Goal: Check status: Check status

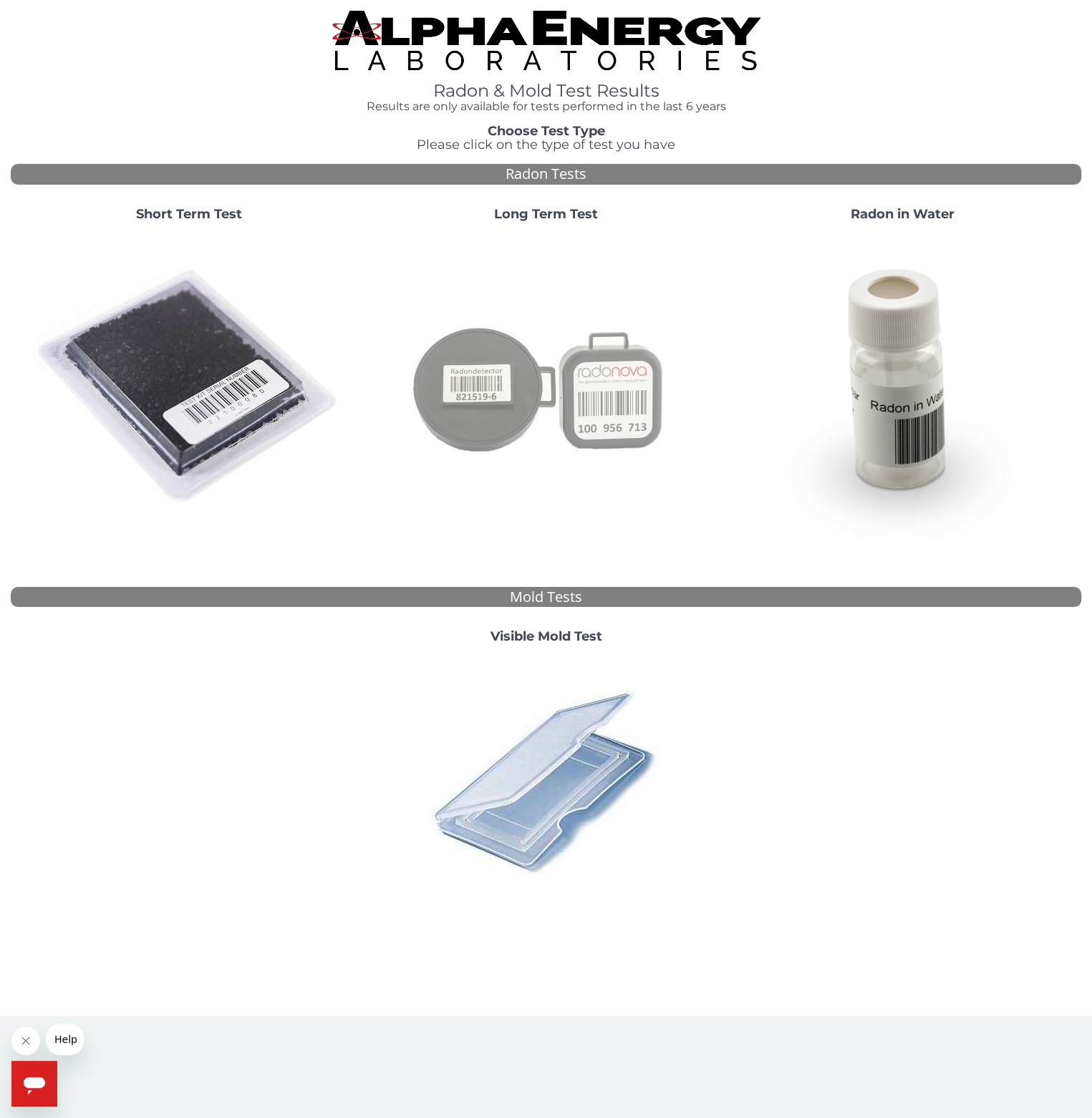
click at [560, 359] on img at bounding box center [546, 388] width 308 height 308
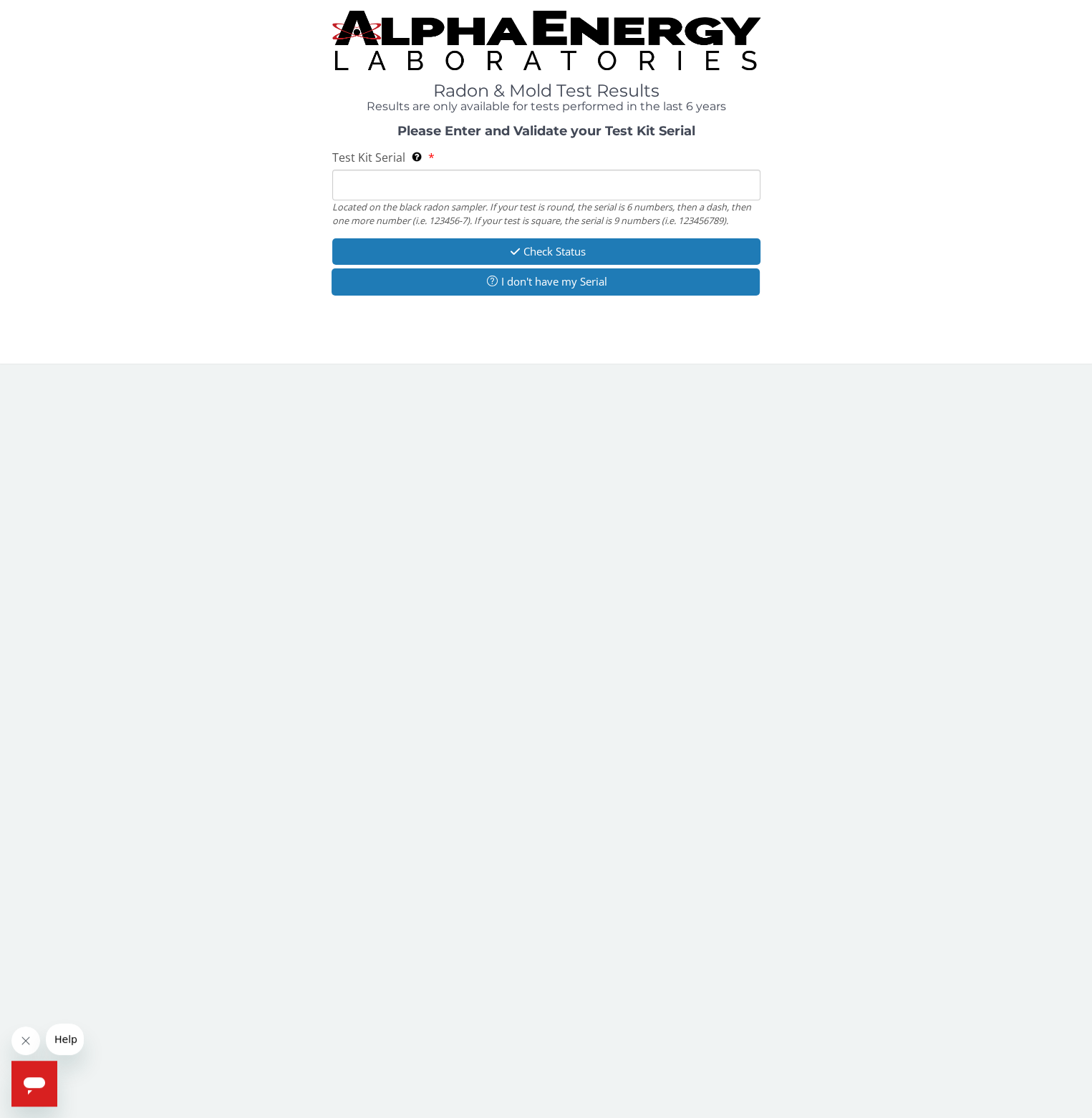
click at [477, 180] on input "Test Kit Serial Located on the black radon sampler. If your test is round, the …" at bounding box center [546, 185] width 428 height 31
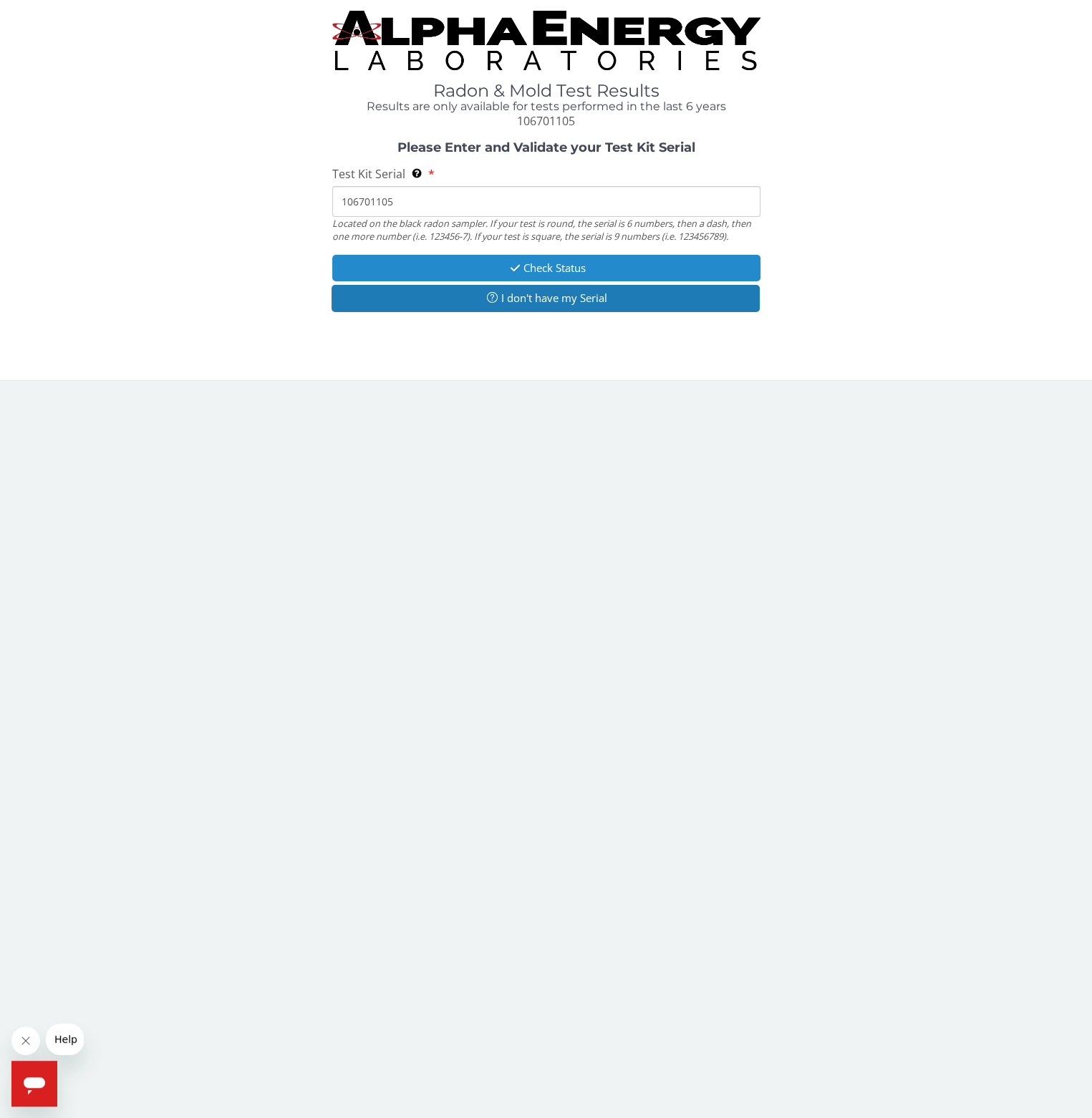
type input "106701105"
click at [567, 269] on button "Check Status" at bounding box center [546, 268] width 428 height 26
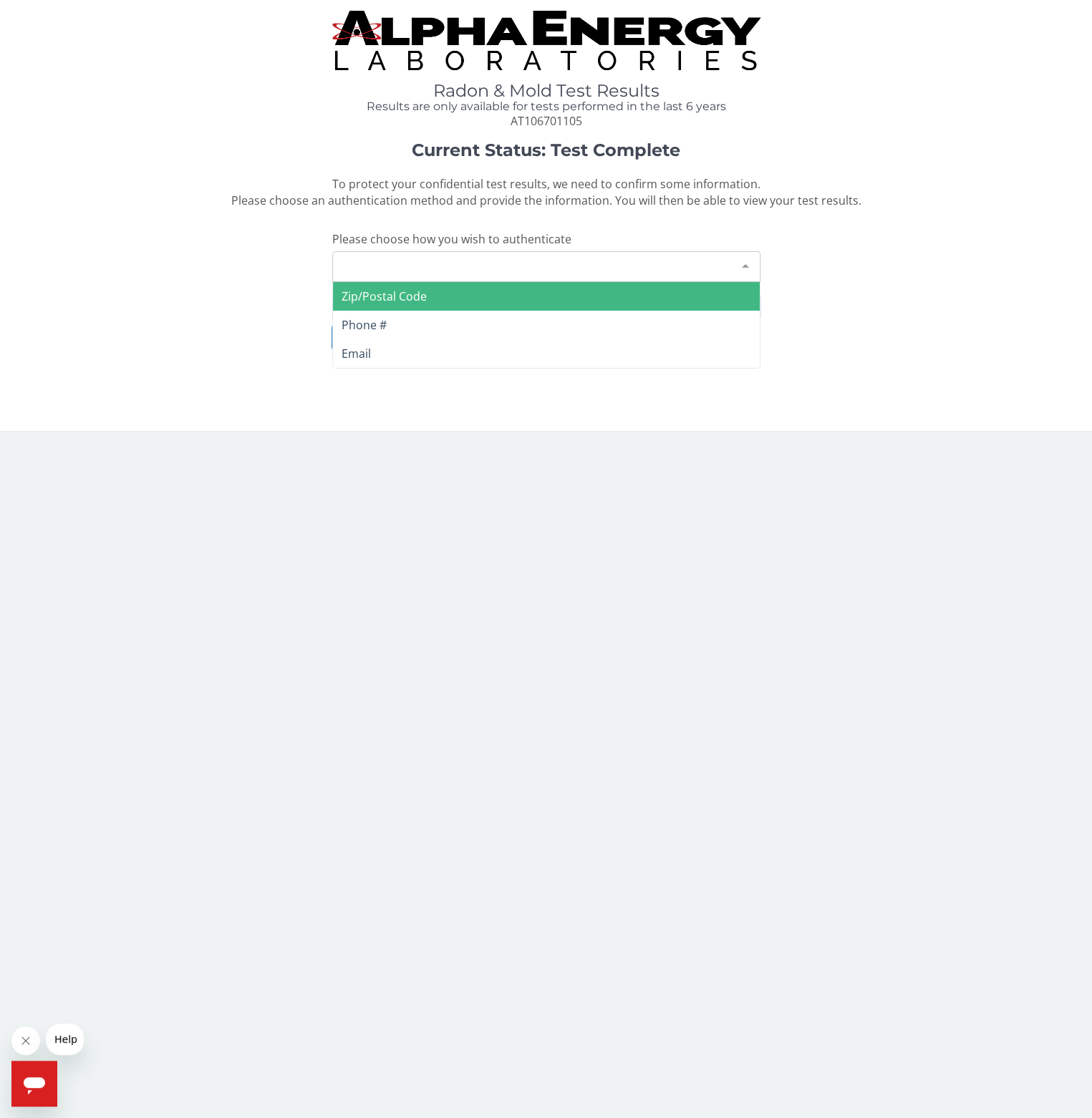
click at [529, 270] on div "Please make a selection" at bounding box center [546, 266] width 428 height 31
click at [411, 300] on span "Zip/Postal Code" at bounding box center [384, 297] width 85 height 16
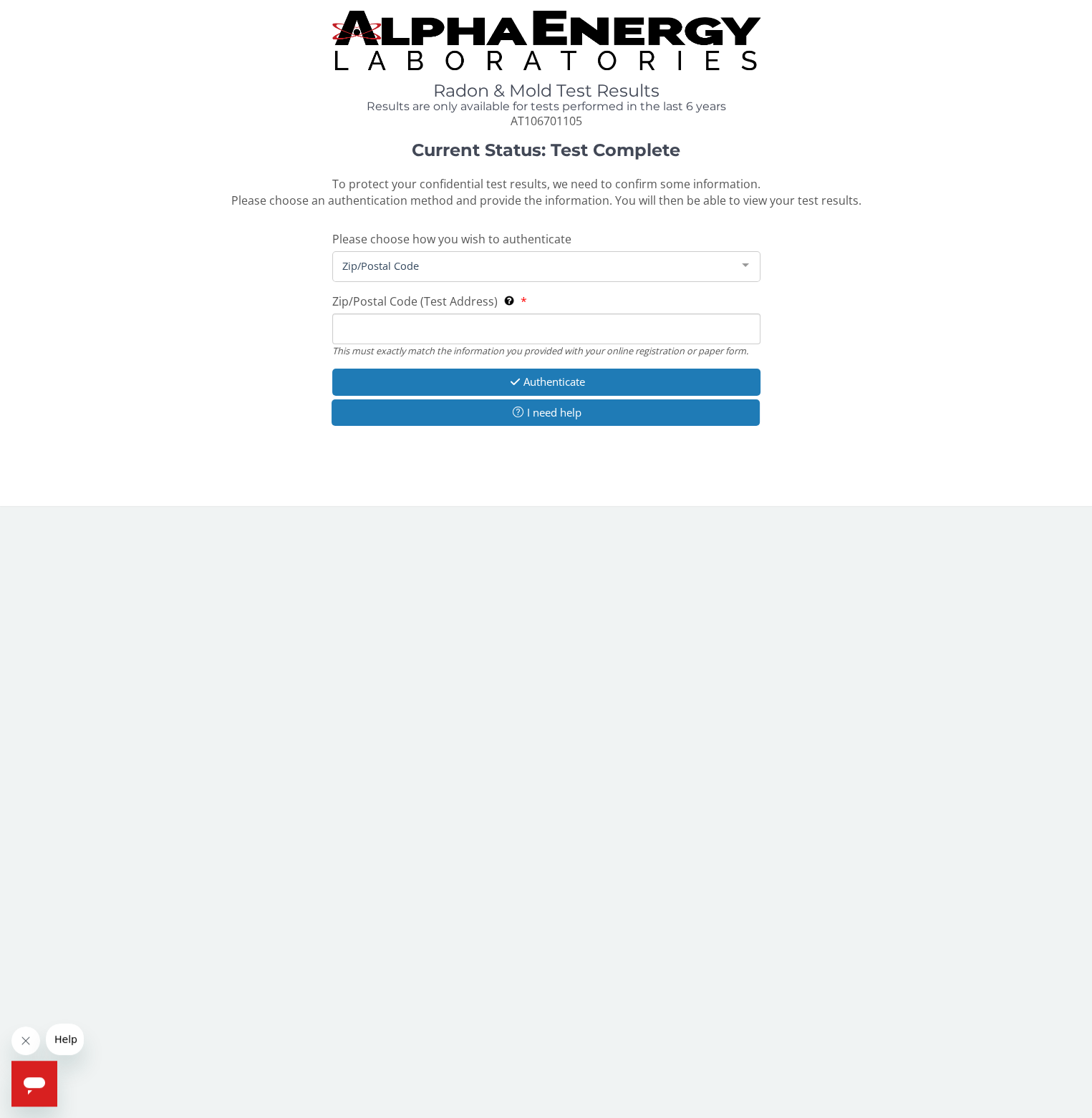
click at [424, 330] on input "Zip/Postal Code (Test Address) This must exactly match the information you prov…" at bounding box center [546, 329] width 428 height 31
type input "29609"
click at [580, 385] on button "Authenticate" at bounding box center [546, 381] width 428 height 26
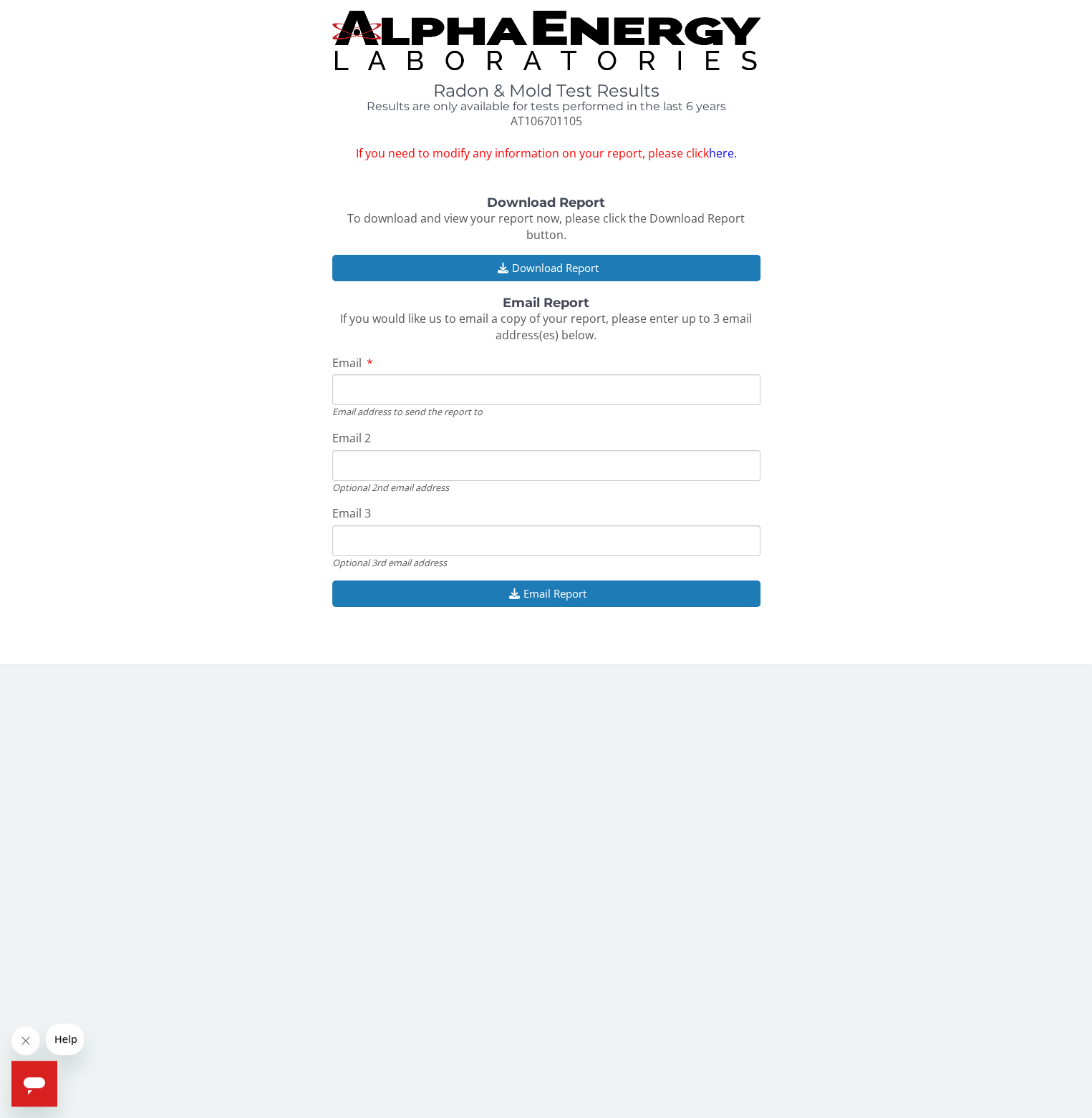
click at [562, 392] on input "Email" at bounding box center [546, 390] width 428 height 31
click at [537, 265] on button "Download Report" at bounding box center [546, 268] width 428 height 26
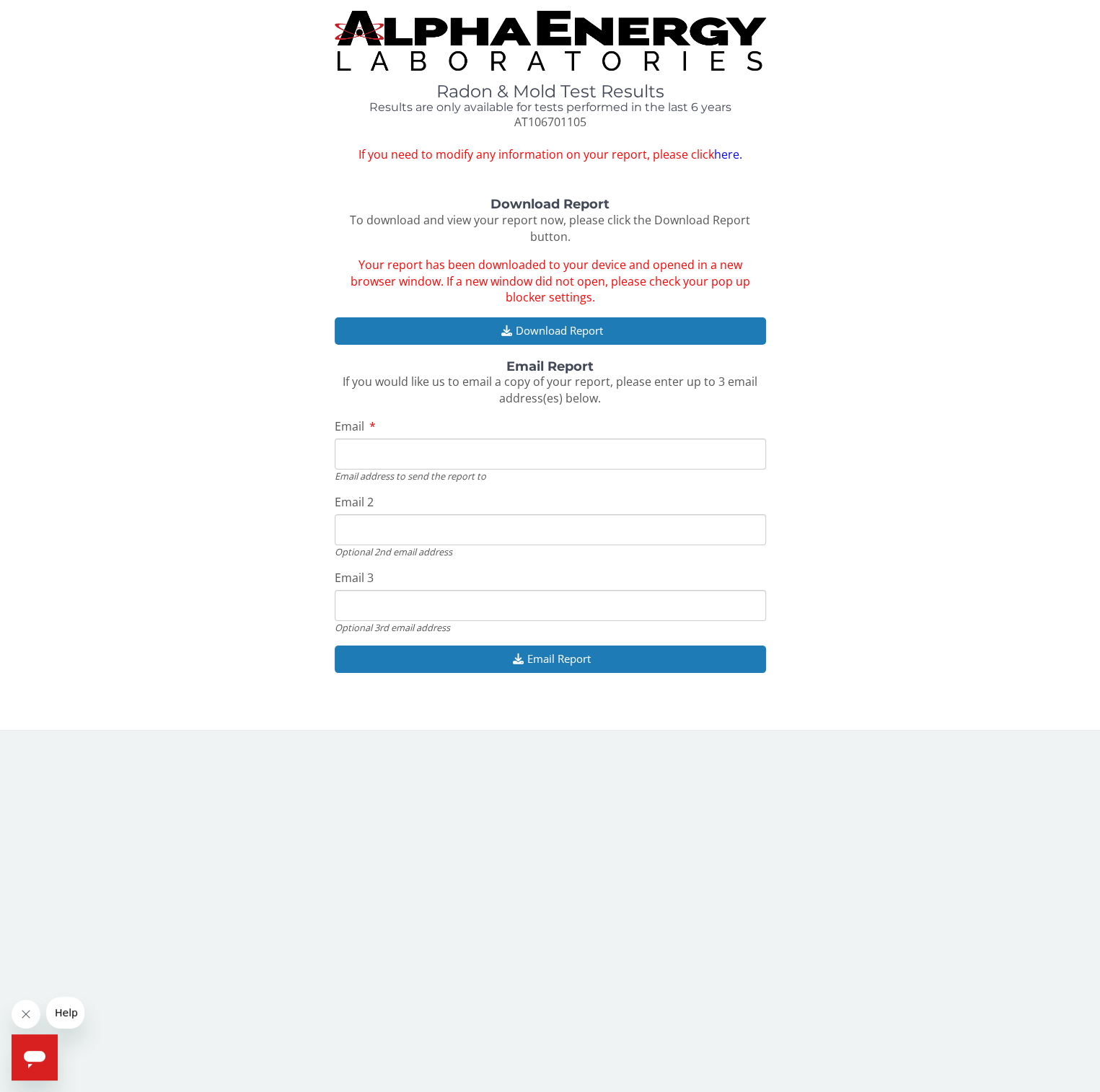
click at [411, 443] on input "Email" at bounding box center [550, 454] width 431 height 31
type input "fbctayweb@gmail.com"
click at [415, 538] on input "Email 2" at bounding box center [550, 530] width 431 height 31
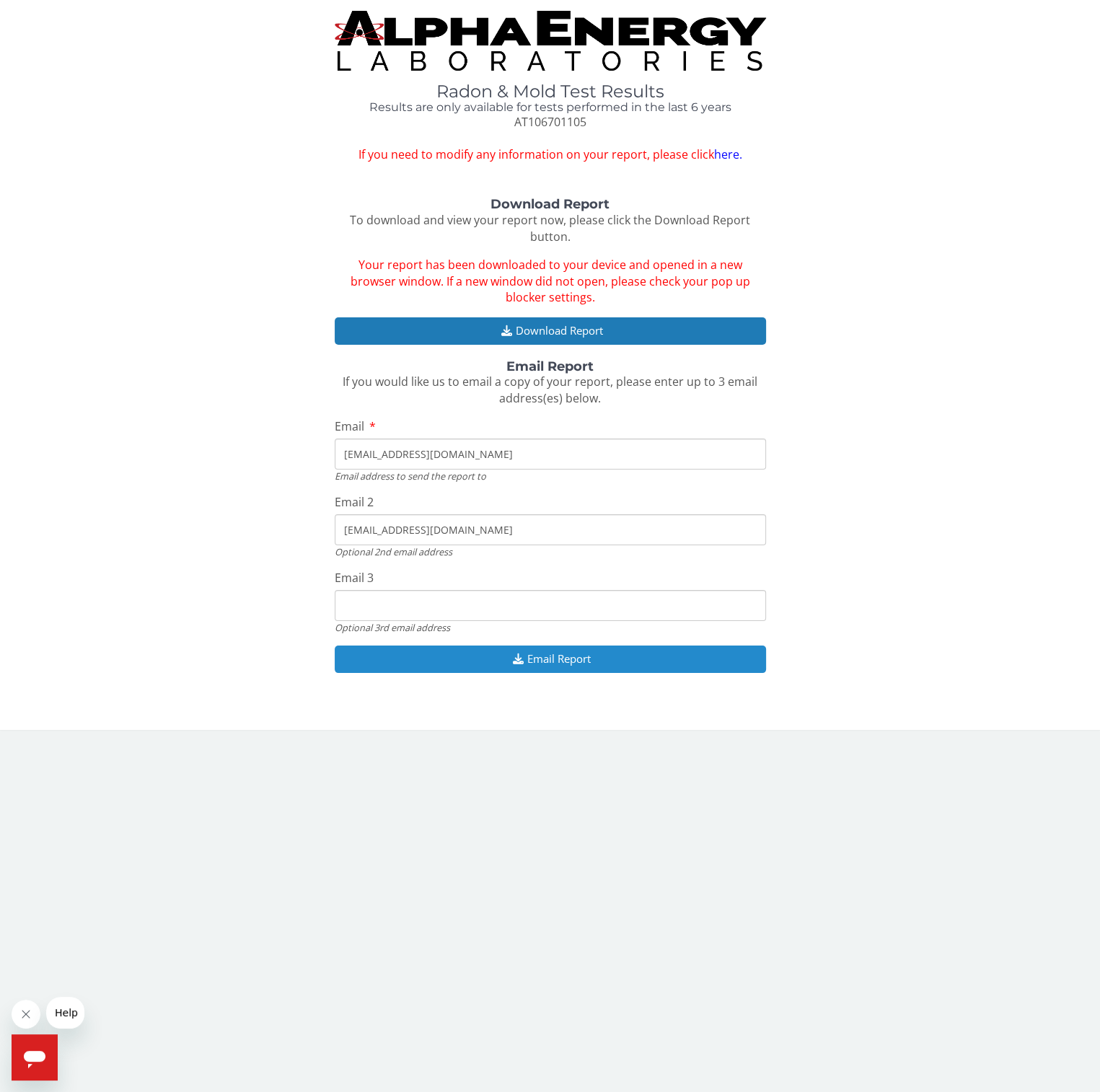
type input "drootpcs@gmail.com"
click at [587, 658] on button "Email Report" at bounding box center [550, 658] width 431 height 27
